Goal: Task Accomplishment & Management: Complete application form

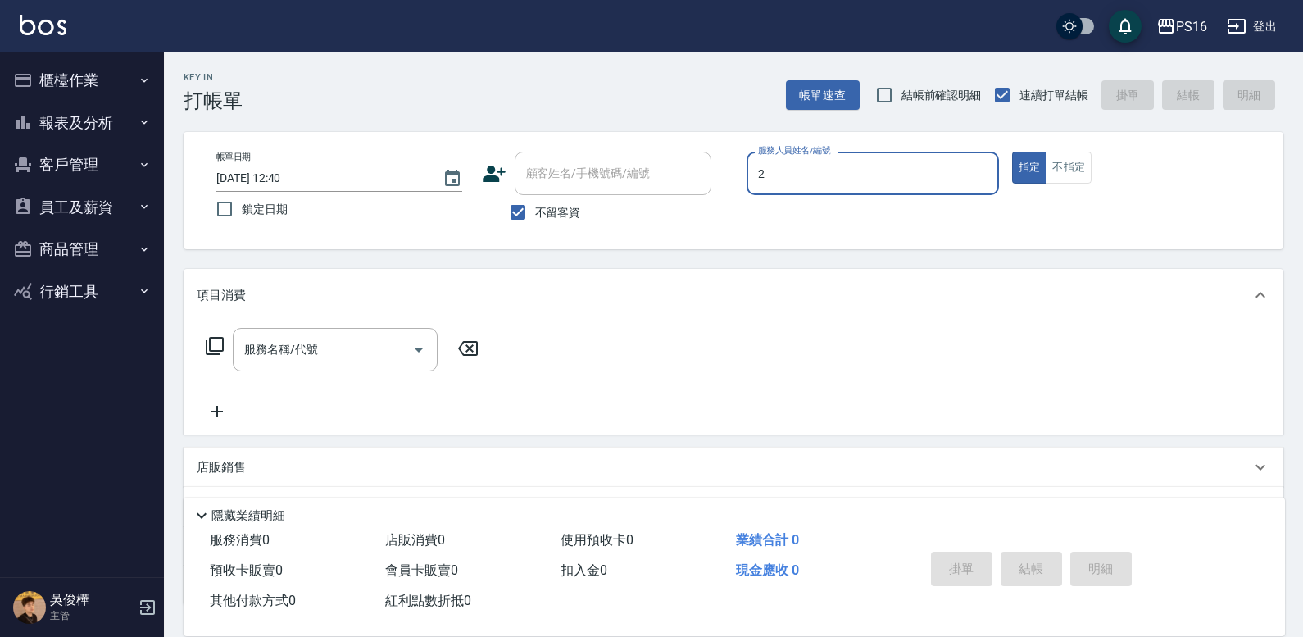
type input "[PERSON_NAME]-2"
type button "true"
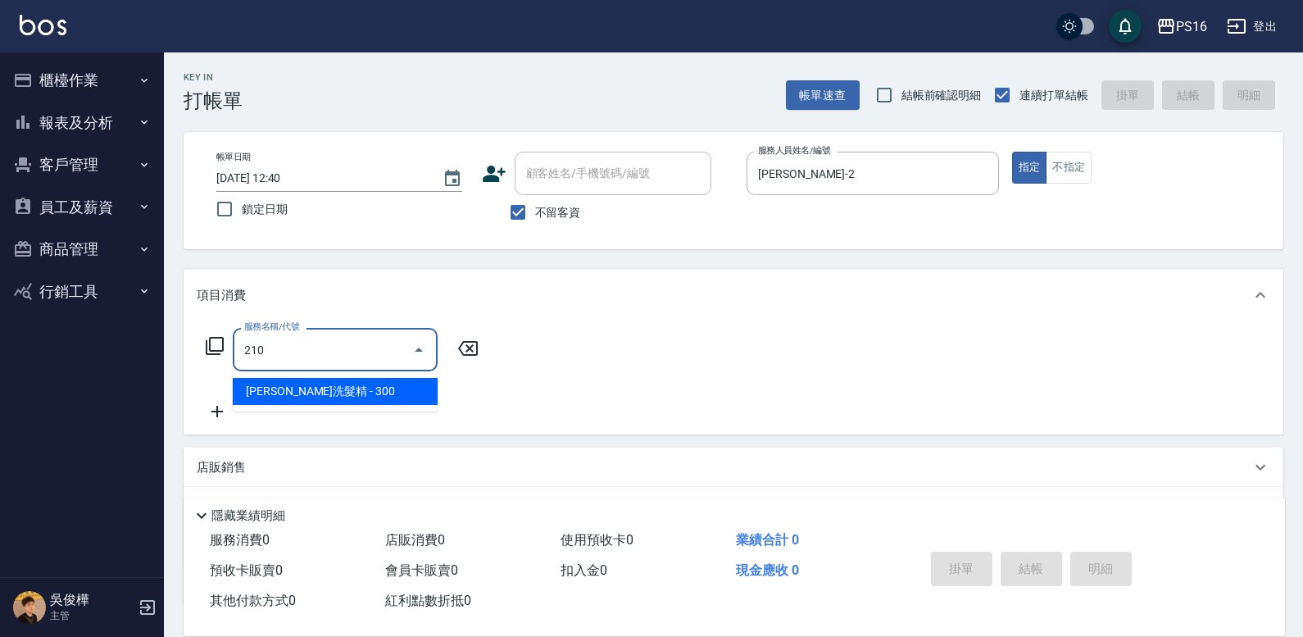
type input "[PERSON_NAME]洗髮精(210)"
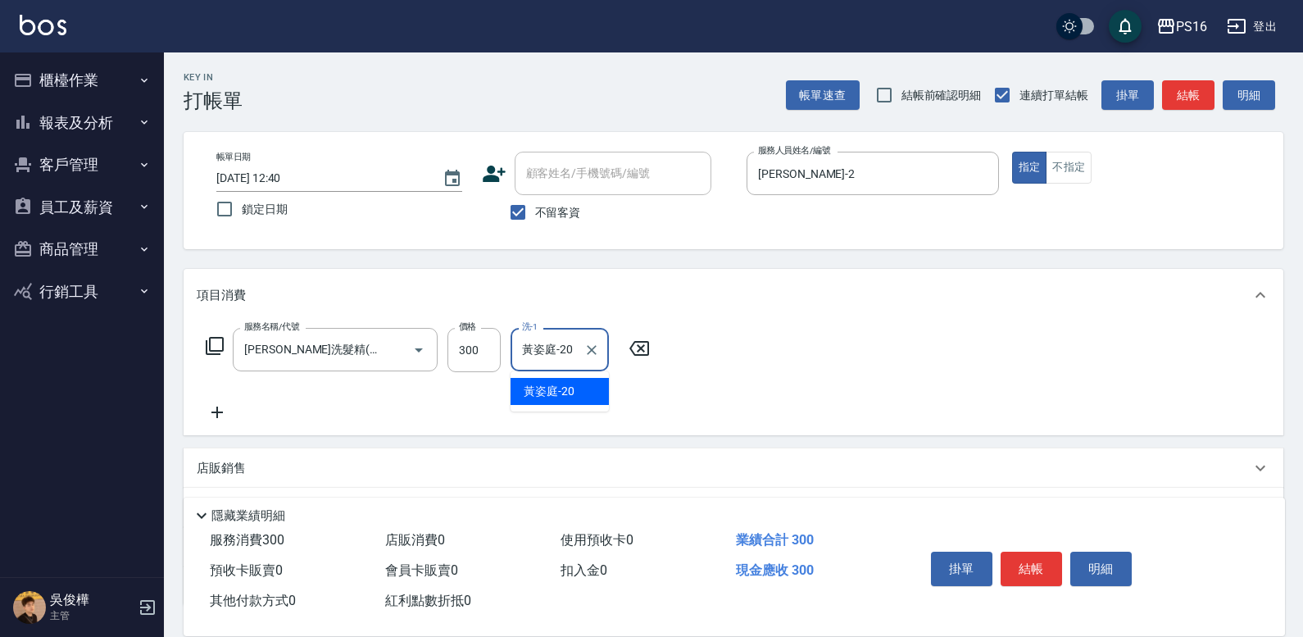
type input "黃姿庭-20"
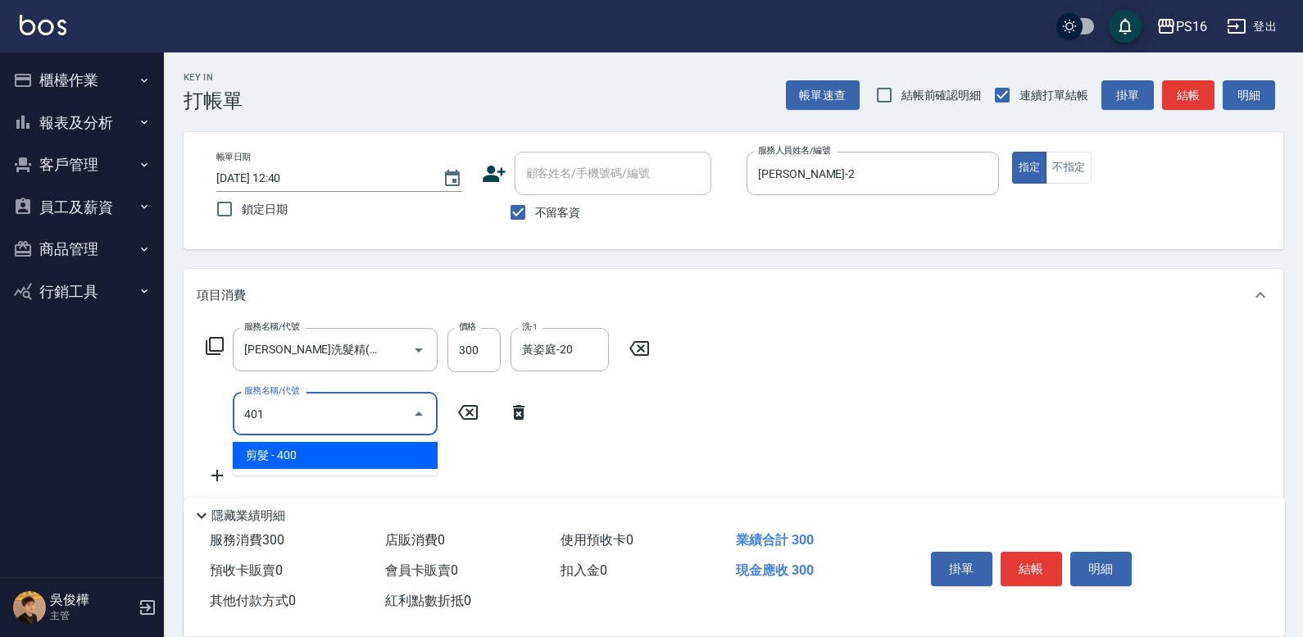
type input "剪髮(401)"
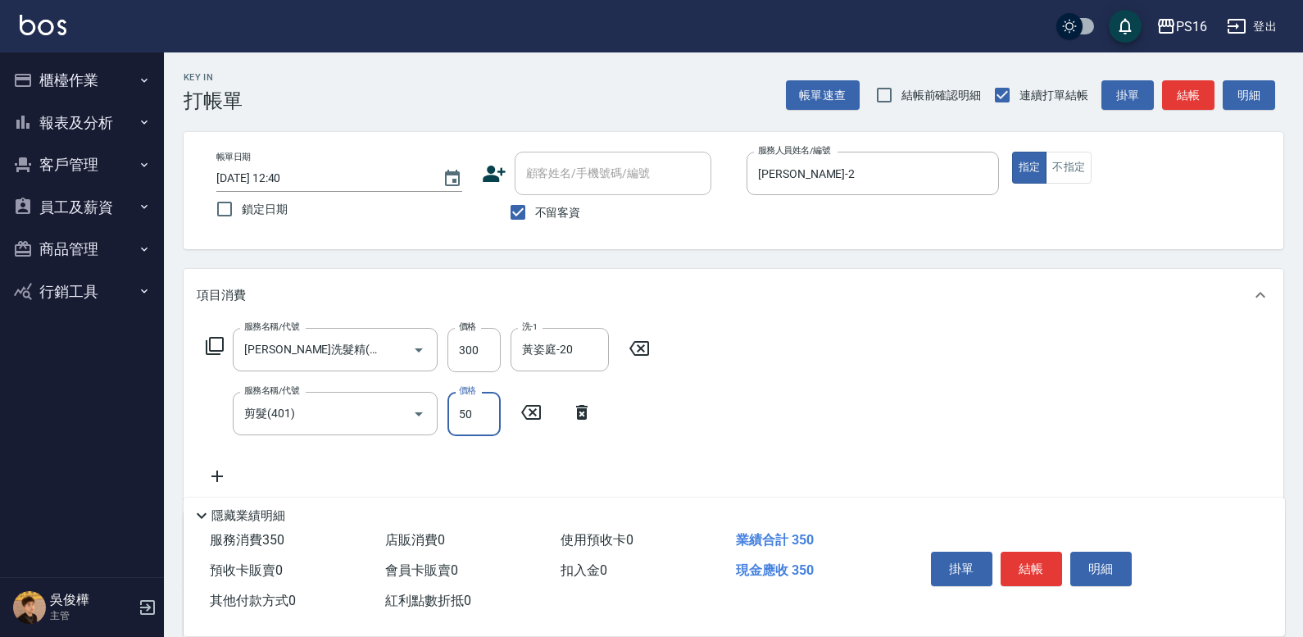
type input "50"
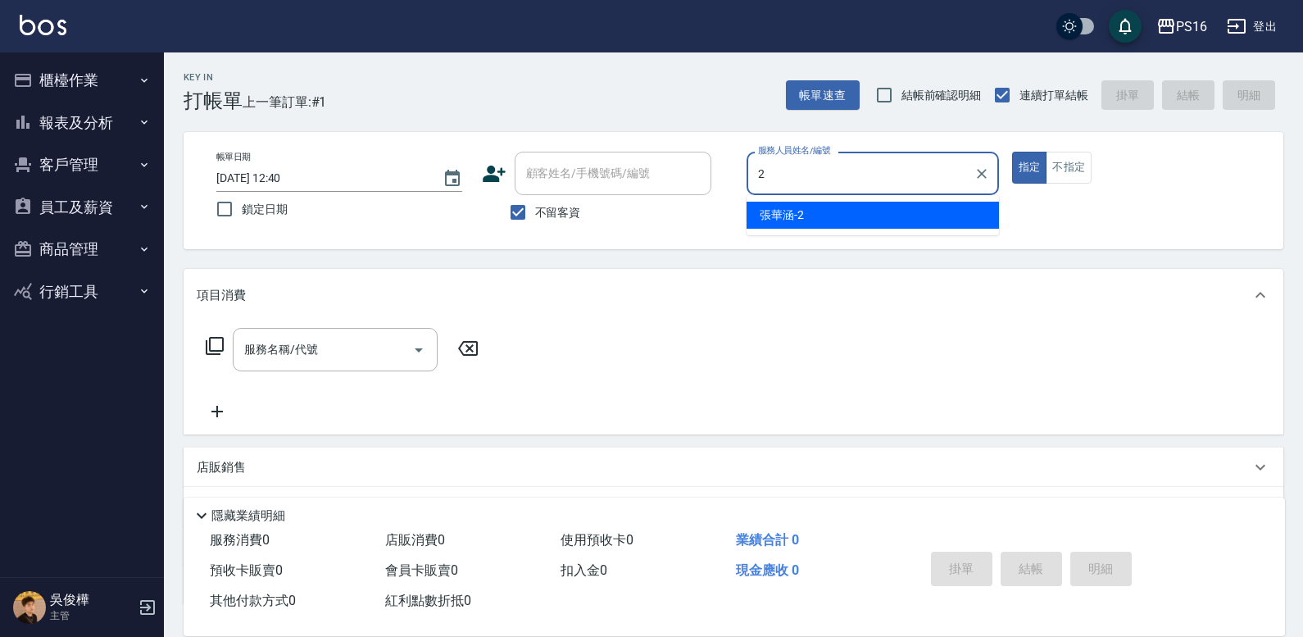
type input "[PERSON_NAME]-2"
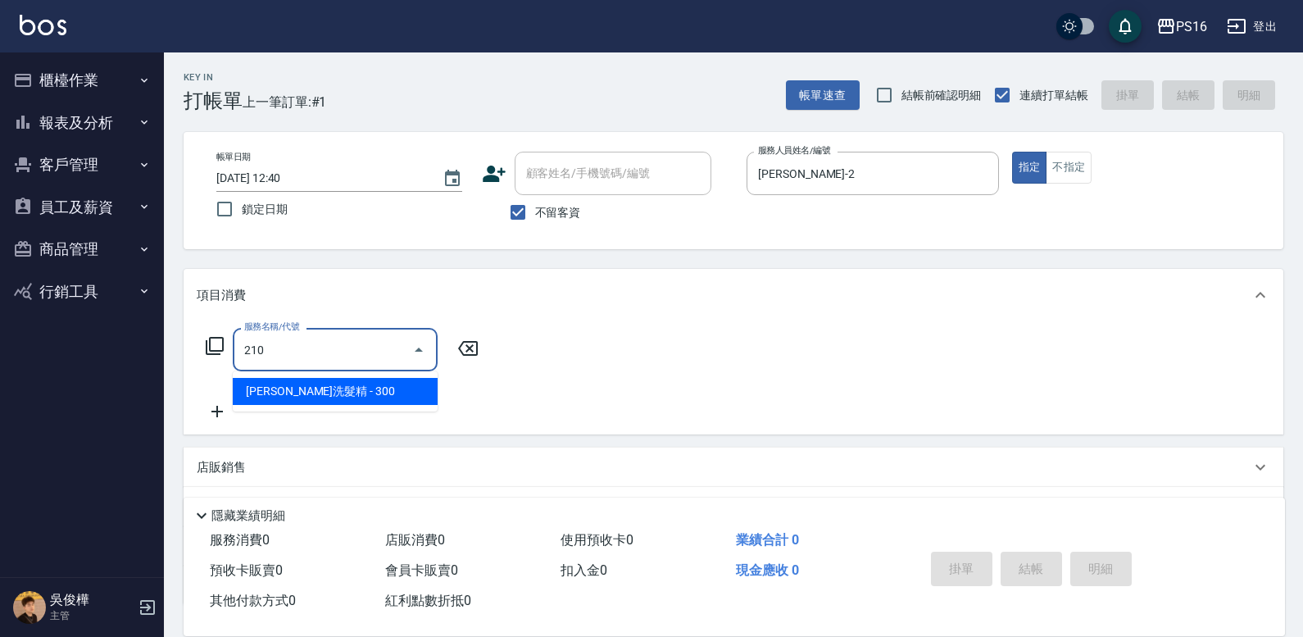
type input "[PERSON_NAME]洗髮精(210)"
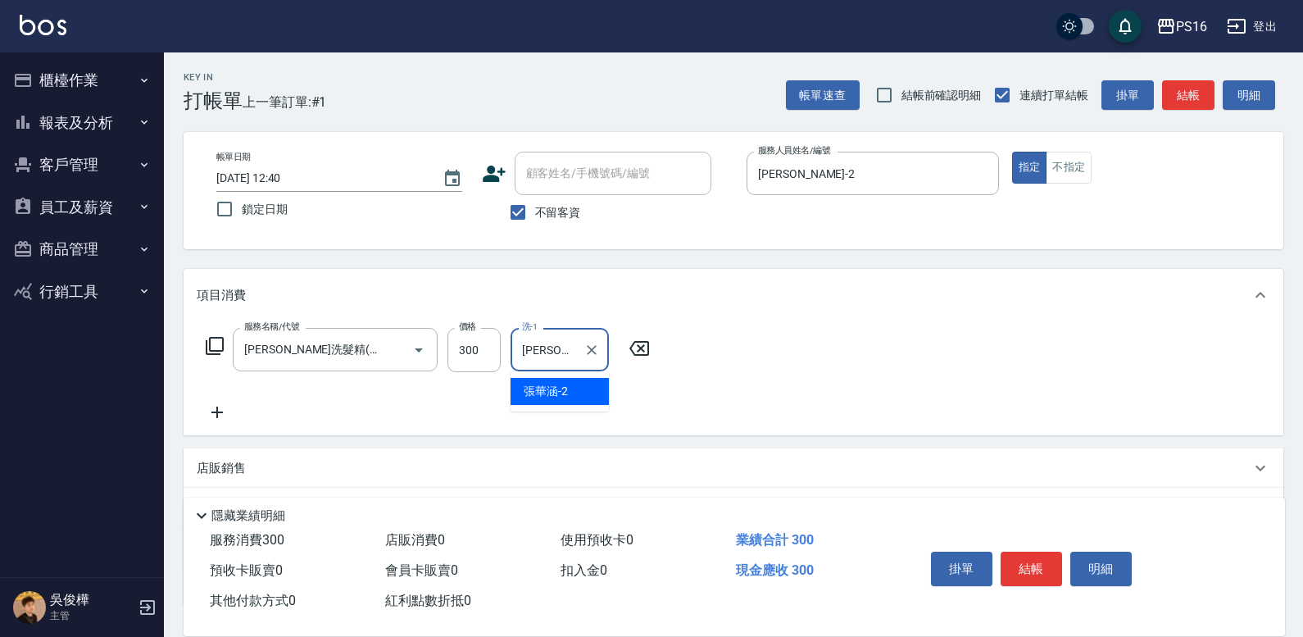
type input "張"
type input "[PERSON_NAME]-2"
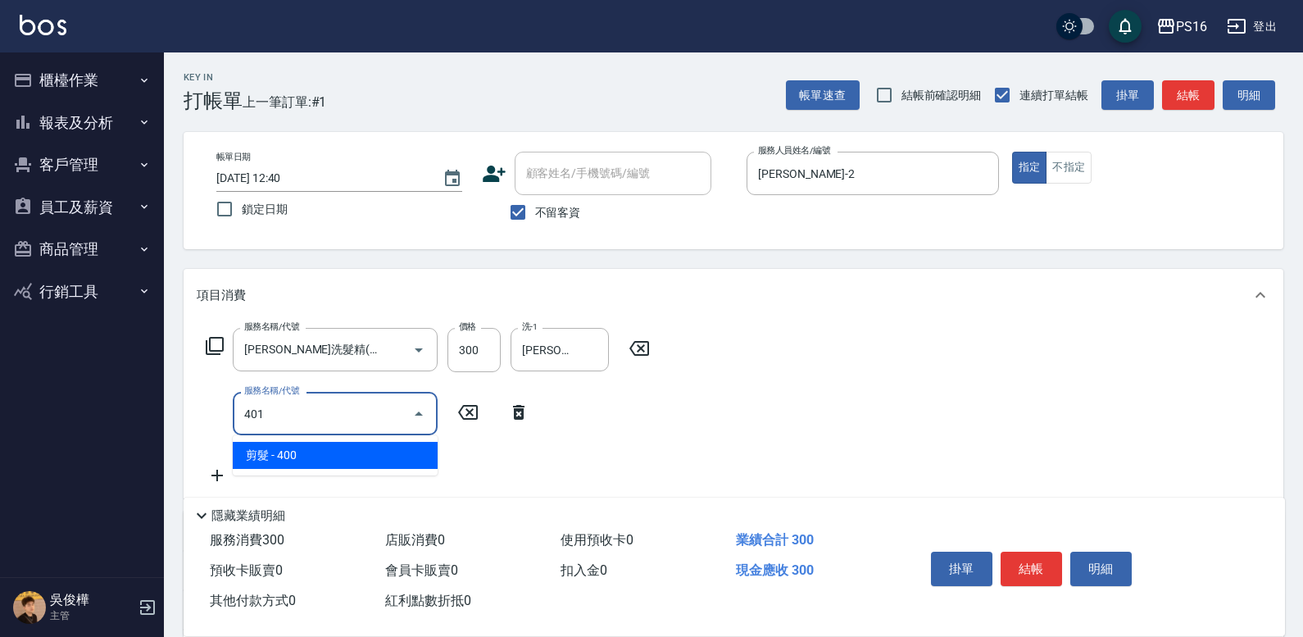
type input "剪髮(401)"
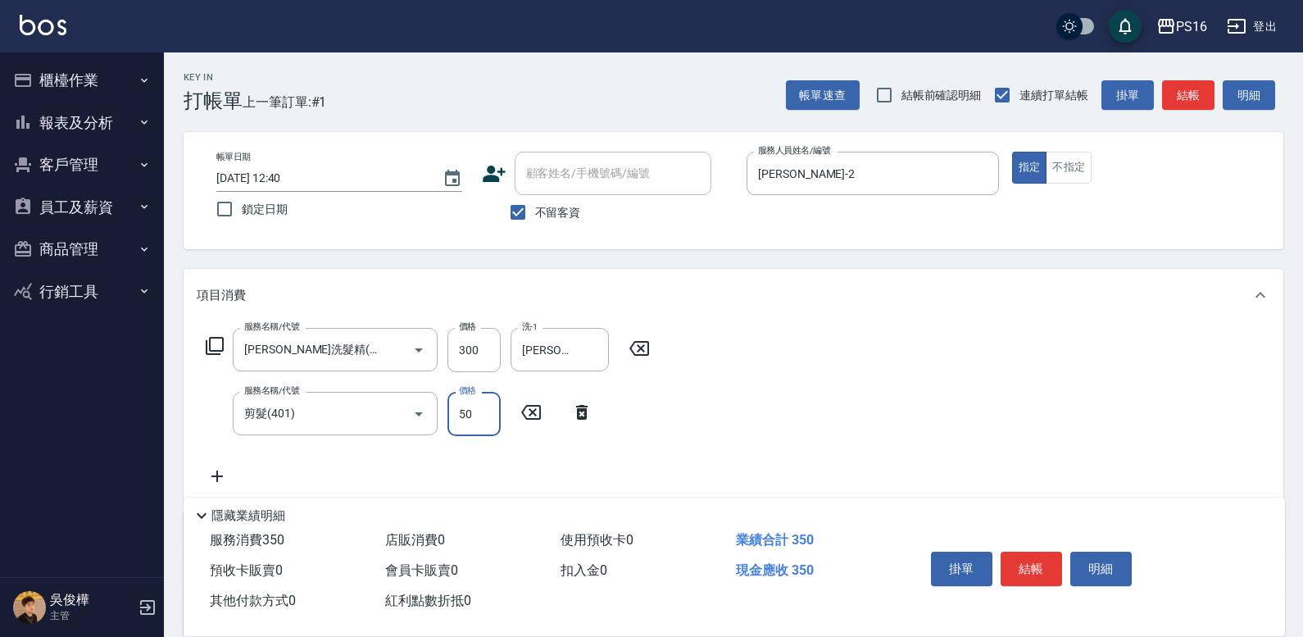
type input "50"
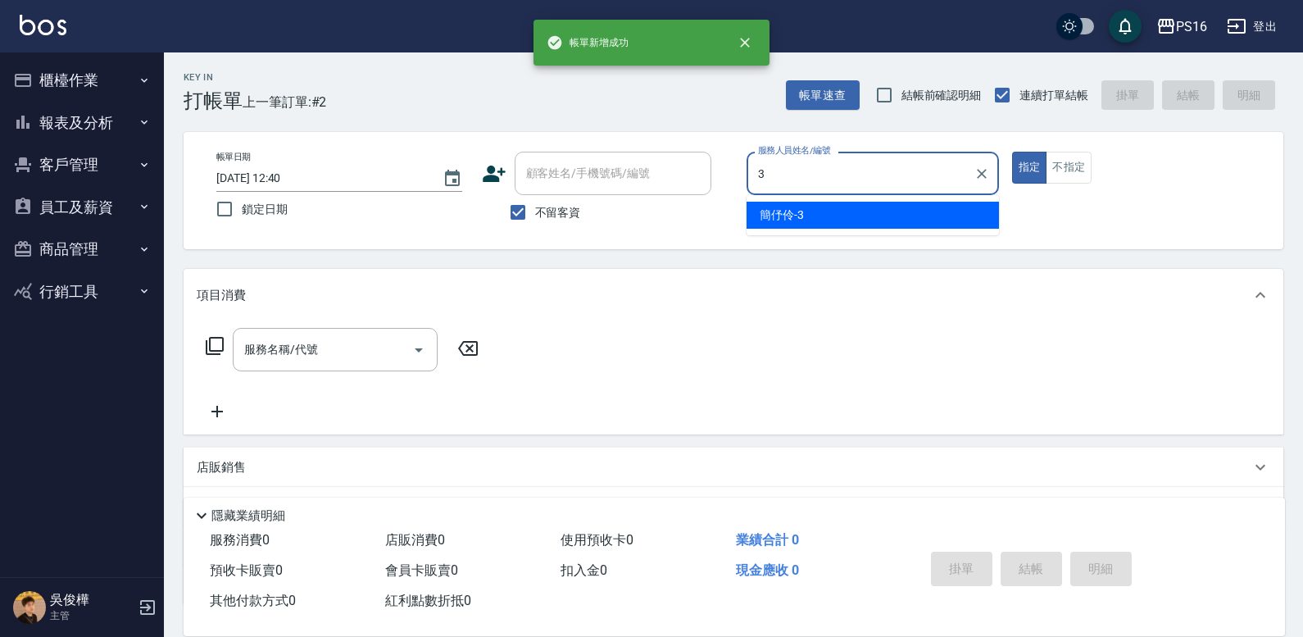
type input "簡伃伶-3"
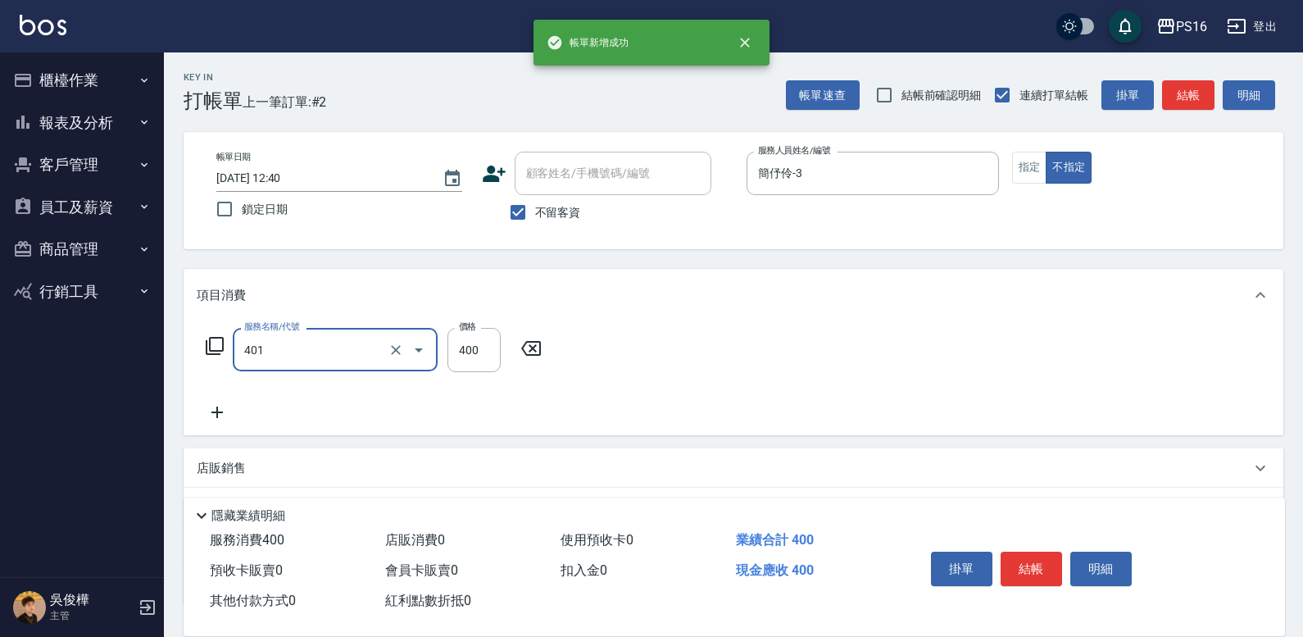
type input "剪髮(401)"
type input "150"
